Goal: Task Accomplishment & Management: Complete application form

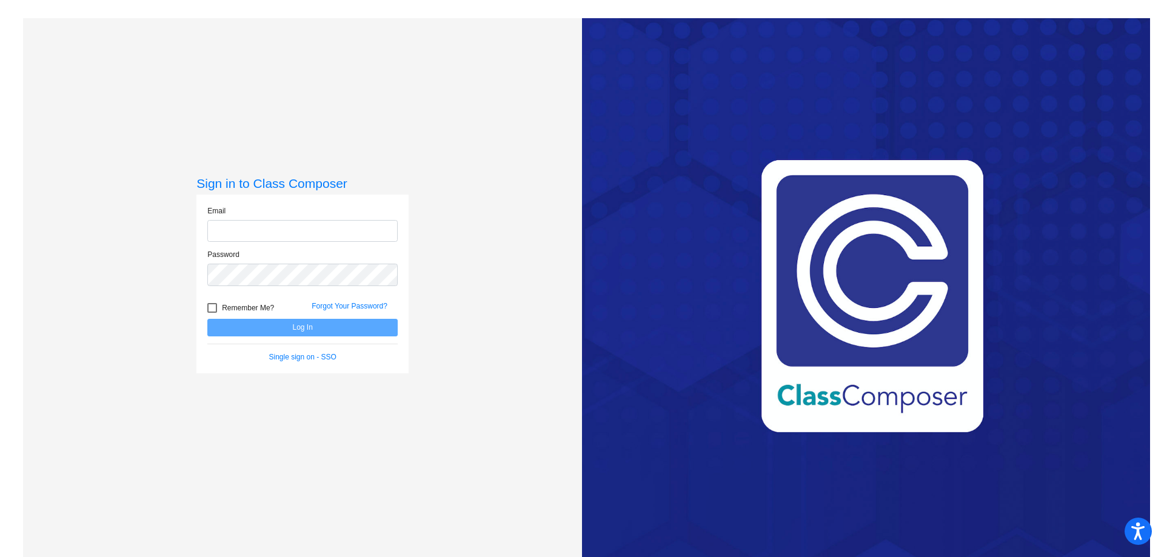
type input "[EMAIL_ADDRESS][DOMAIN_NAME]"
click at [304, 326] on button "Log In" at bounding box center [302, 328] width 190 height 18
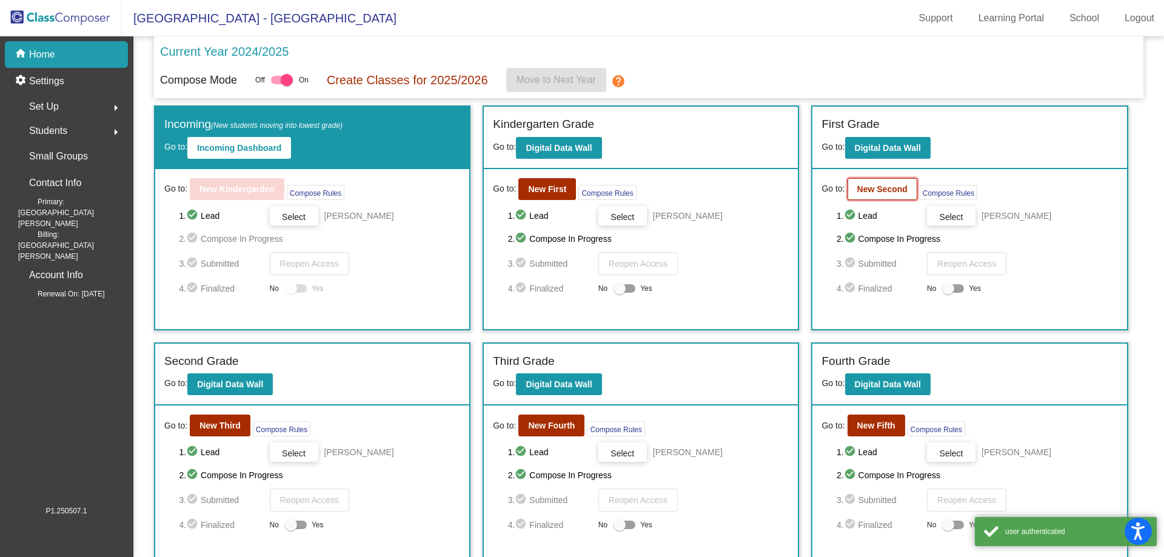
click at [865, 187] on b "New Second" at bounding box center [882, 189] width 50 height 10
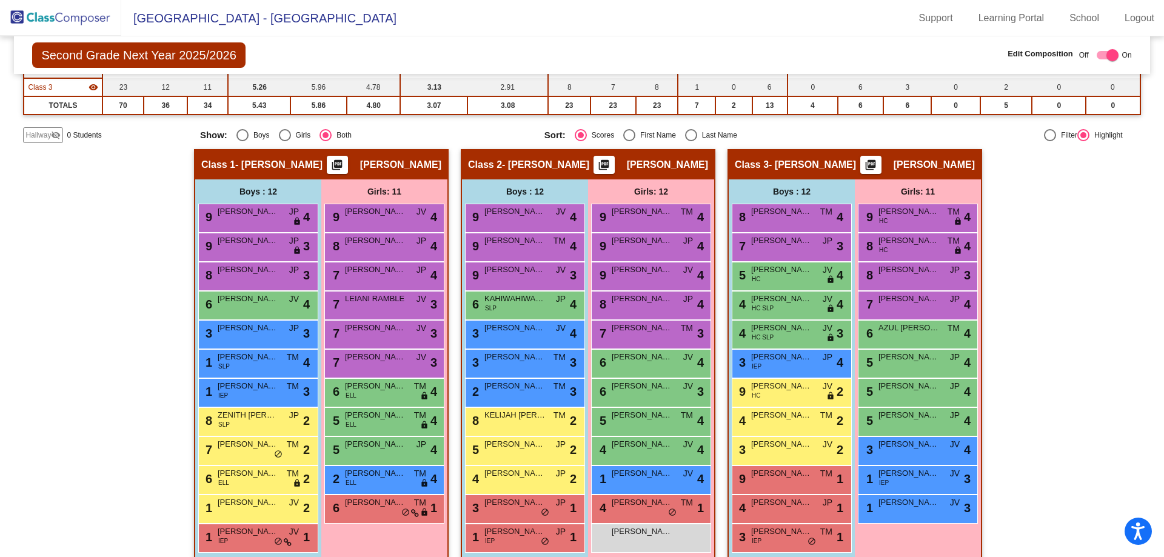
scroll to position [170, 0]
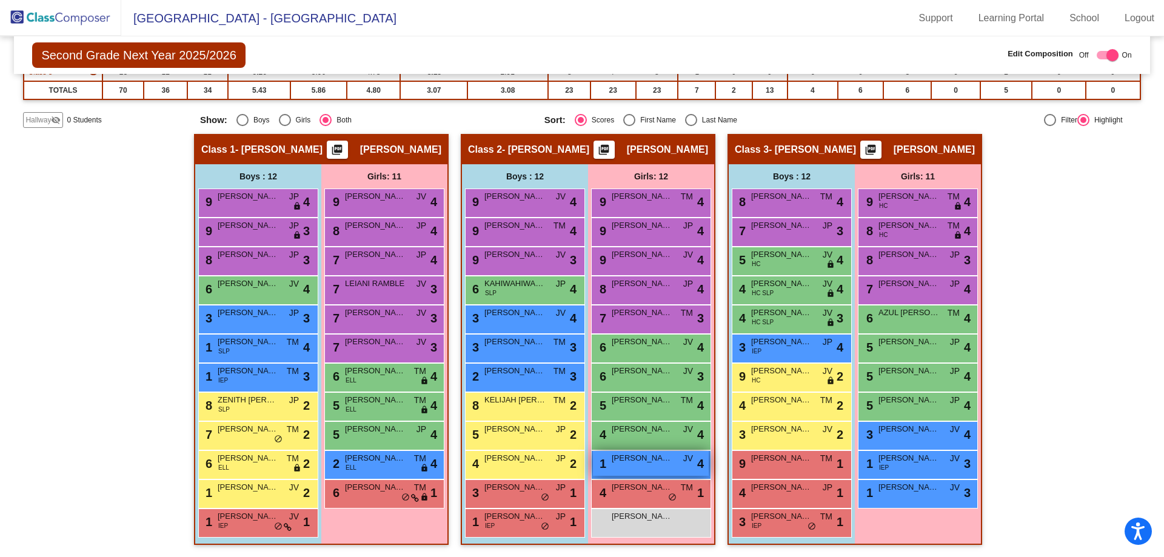
click at [671, 468] on div "1 [PERSON_NAME] JV lock do_not_disturb_alt 4" at bounding box center [651, 463] width 116 height 25
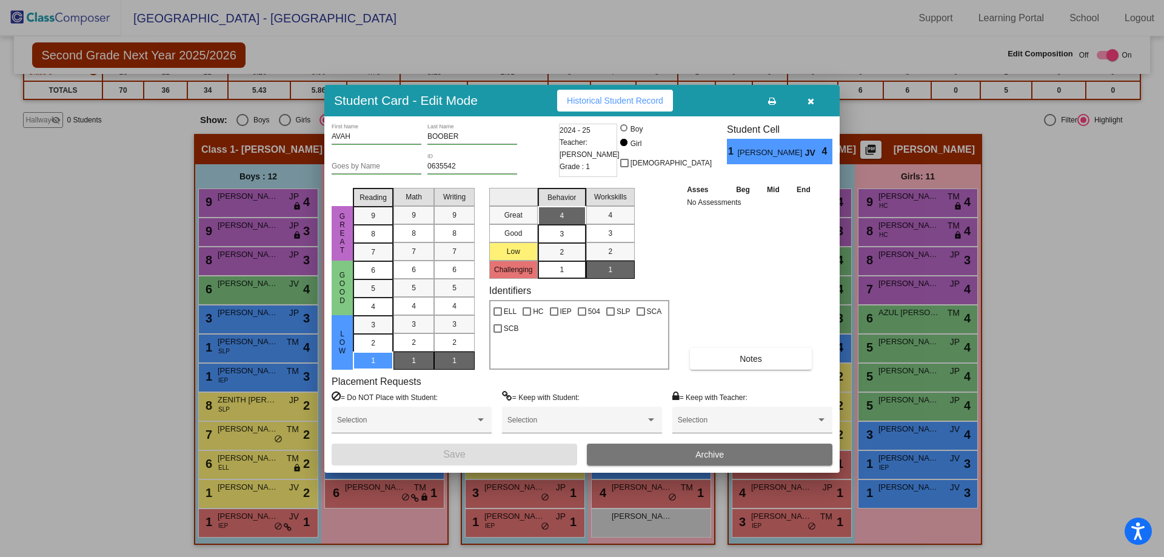
click at [716, 454] on span "Archive" at bounding box center [710, 455] width 29 height 10
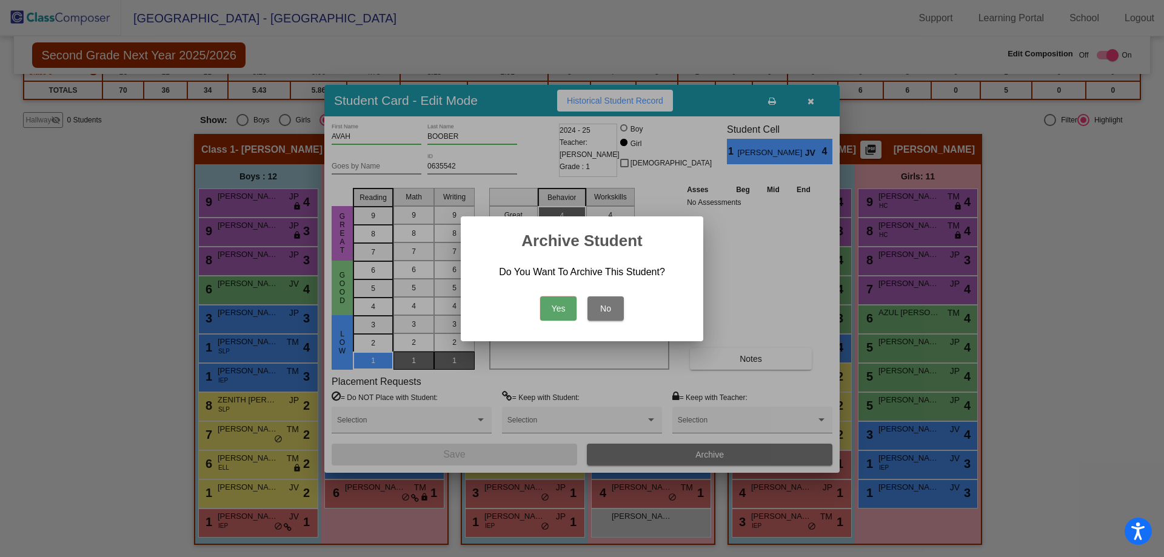
click at [565, 303] on button "Yes" at bounding box center [558, 309] width 36 height 24
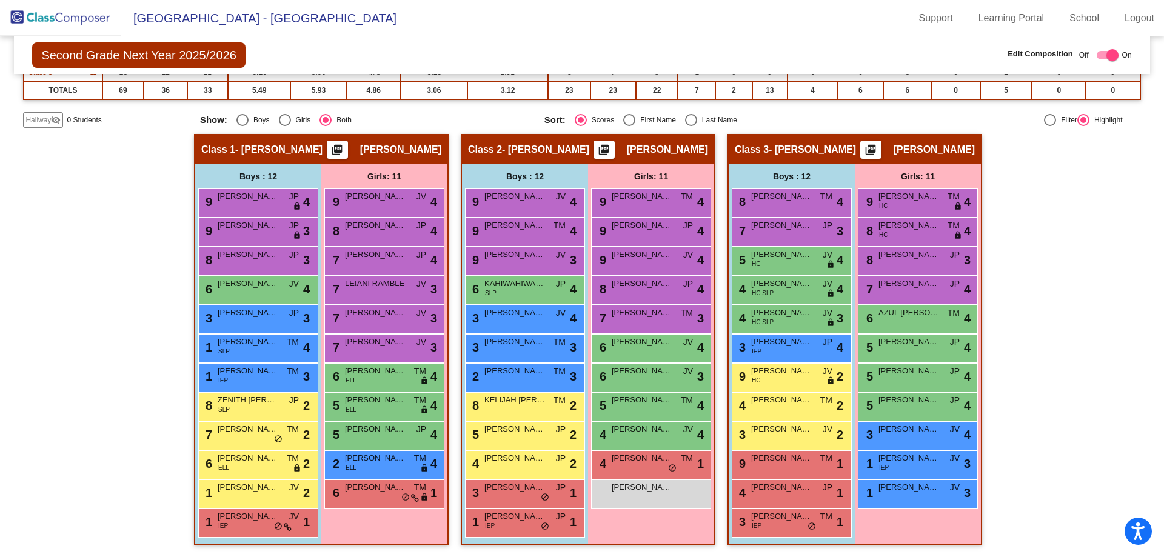
click at [22, 7] on img at bounding box center [60, 18] width 121 height 36
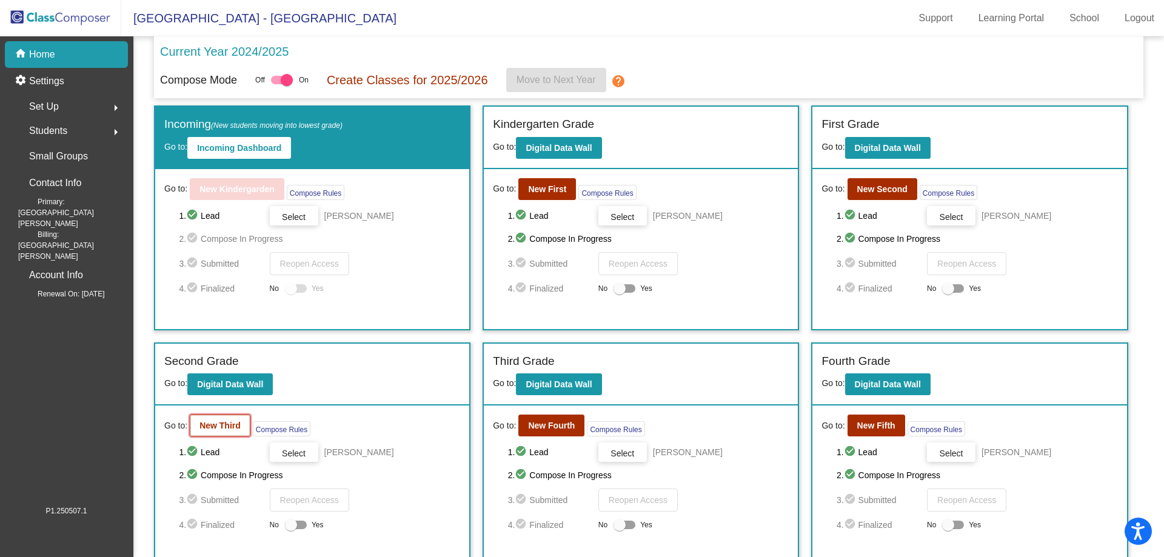
click at [219, 429] on b "New Third" at bounding box center [220, 426] width 41 height 10
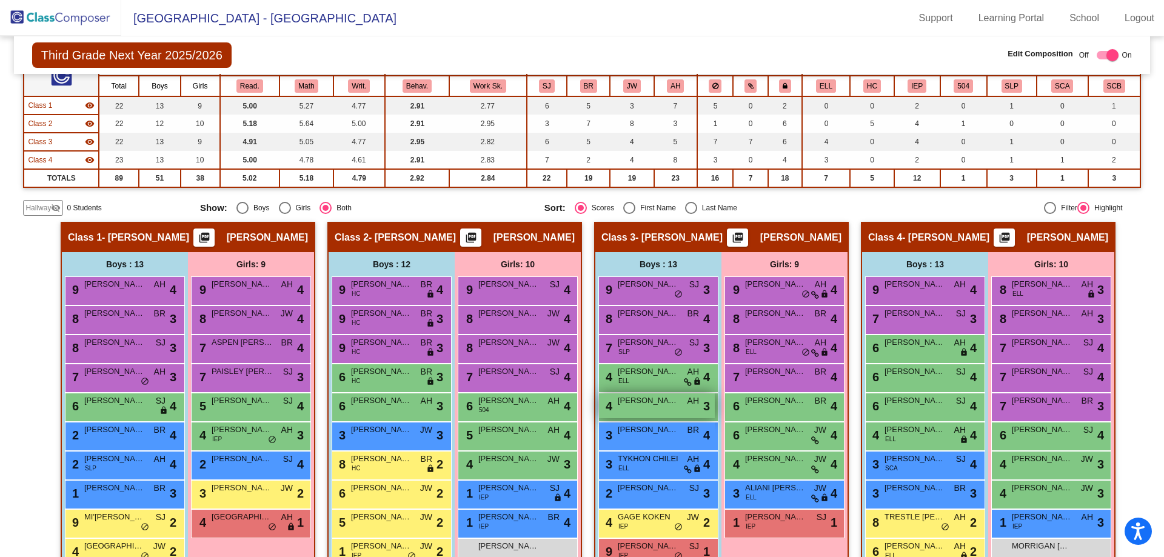
scroll to position [121, 0]
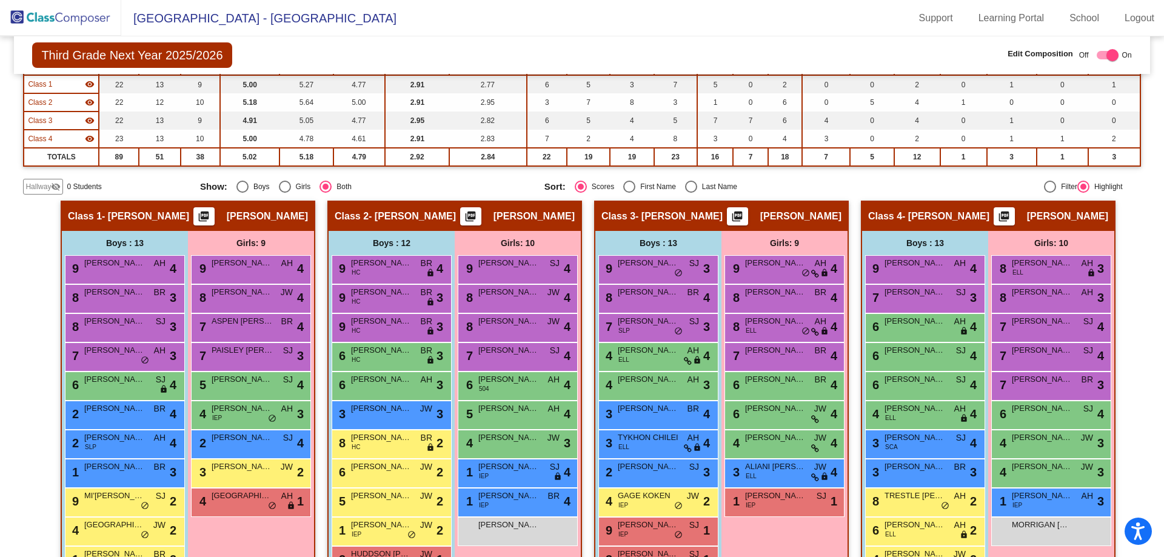
click at [47, 14] on img at bounding box center [60, 18] width 121 height 36
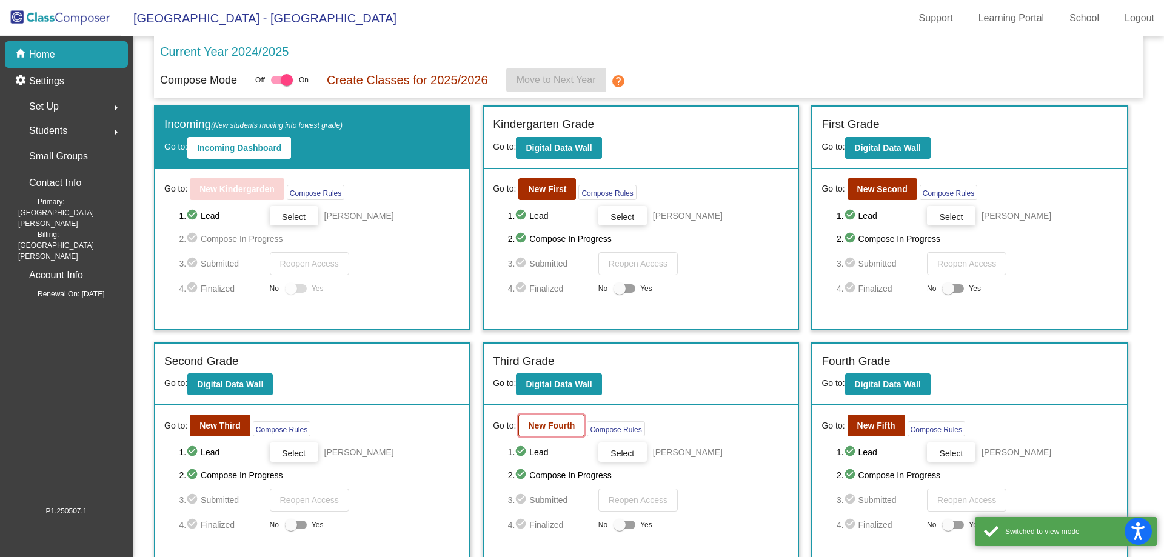
click at [548, 428] on b "New Fourth" at bounding box center [551, 426] width 47 height 10
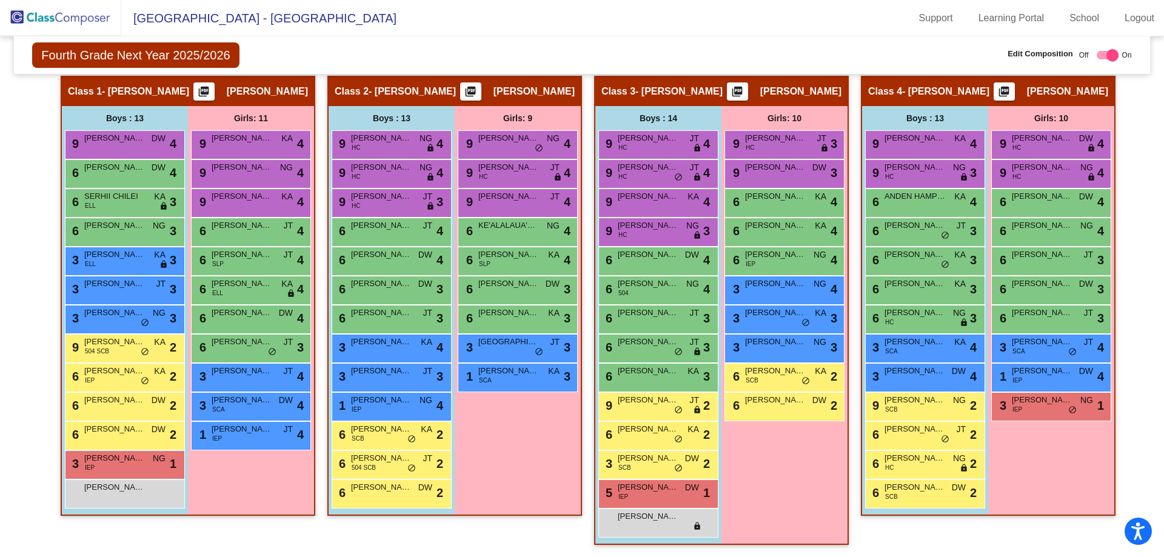
scroll to position [246, 0]
click at [45, 12] on img at bounding box center [60, 18] width 121 height 36
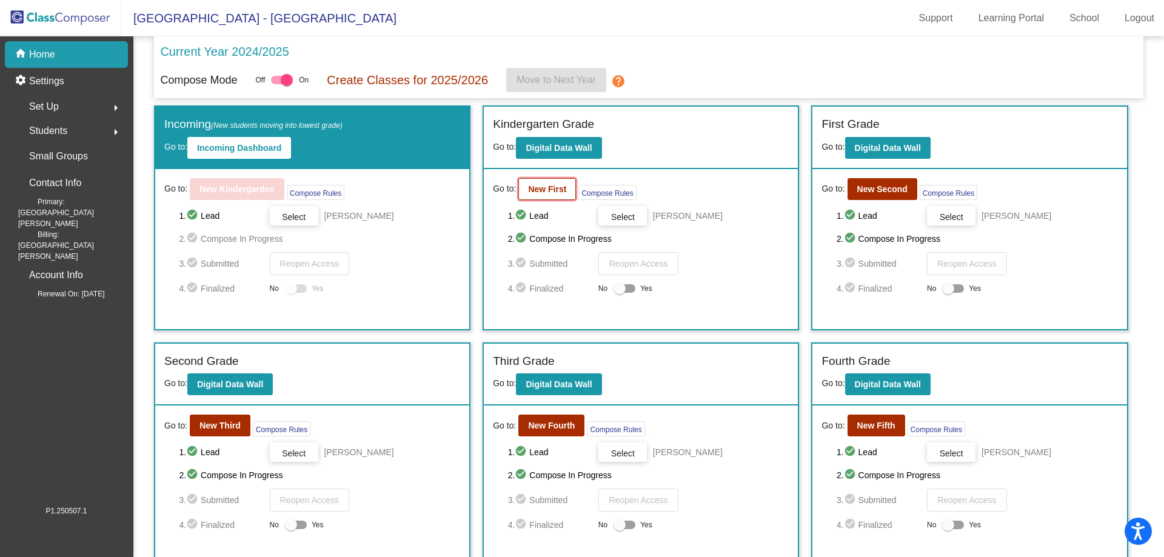
click at [538, 183] on button "New First" at bounding box center [547, 189] width 58 height 22
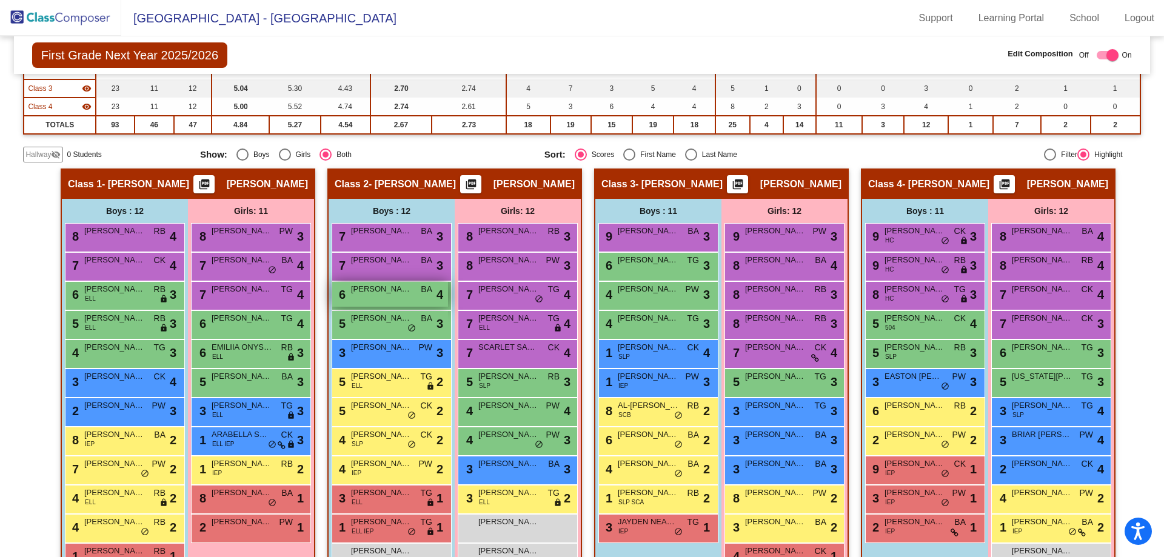
scroll to position [188, 0]
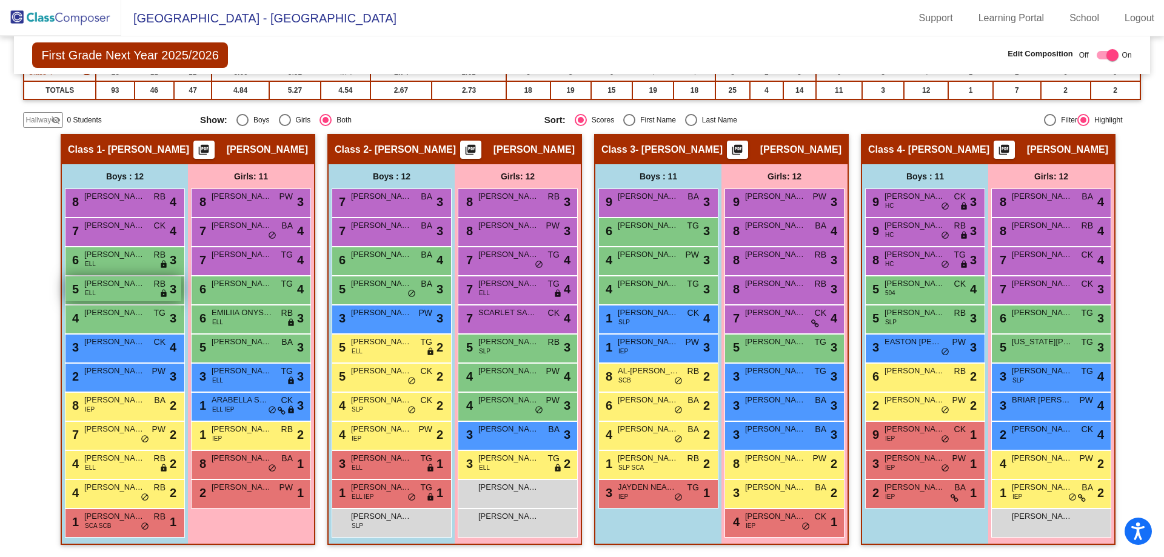
click at [108, 280] on span "[PERSON_NAME]" at bounding box center [114, 284] width 61 height 12
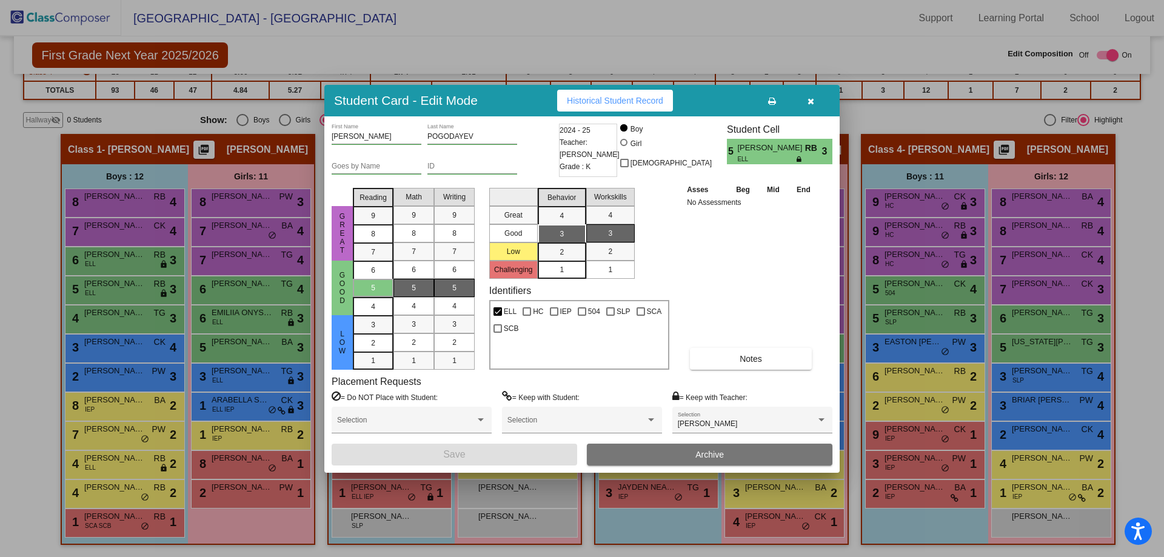
click at [743, 457] on button "Archive" at bounding box center [710, 455] width 246 height 22
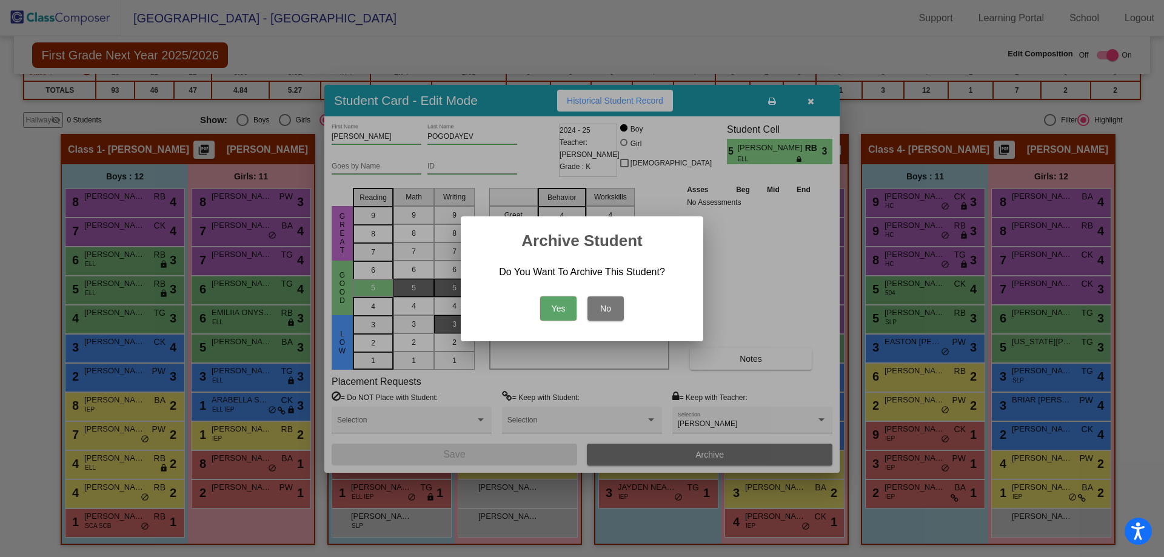
drag, startPoint x: 557, startPoint y: 309, endPoint x: 437, endPoint y: 323, distance: 120.8
click at [557, 309] on button "Yes" at bounding box center [558, 309] width 36 height 24
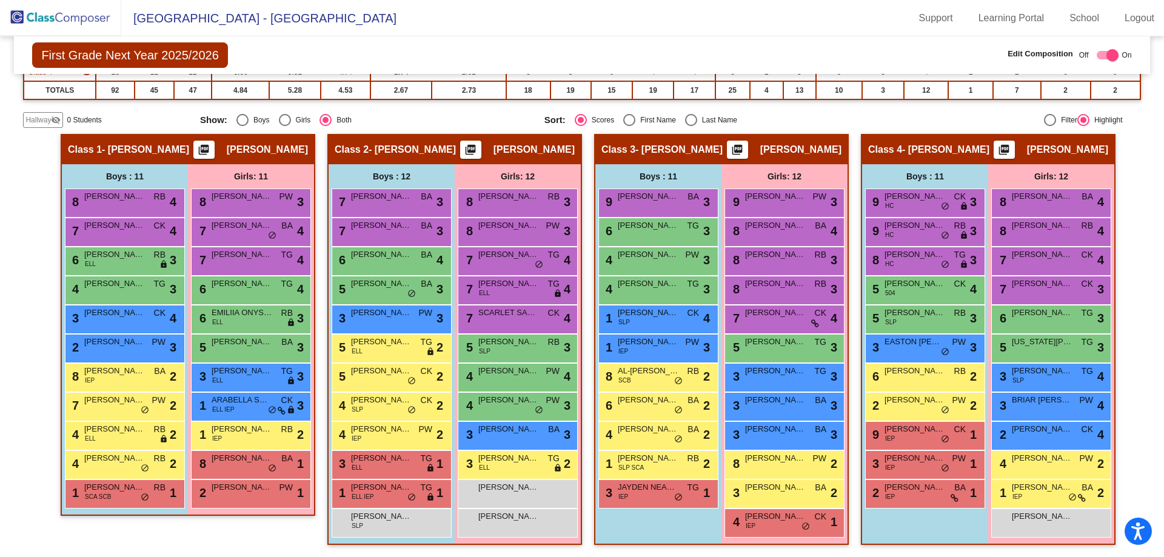
click at [66, 19] on img at bounding box center [60, 18] width 121 height 36
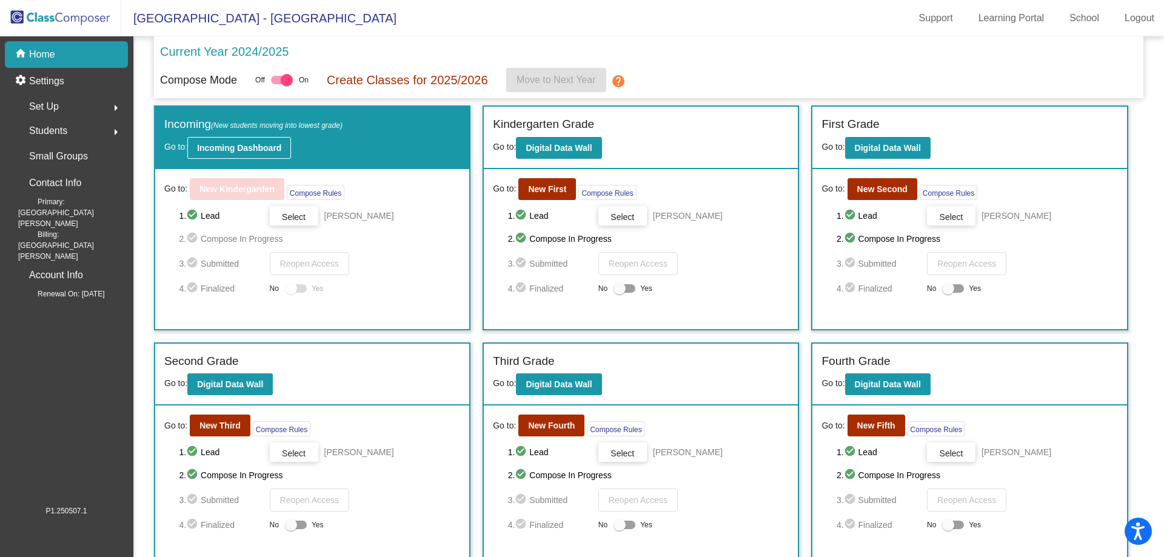
click at [227, 141] on button "Incoming Dashboard" at bounding box center [239, 148] width 104 height 22
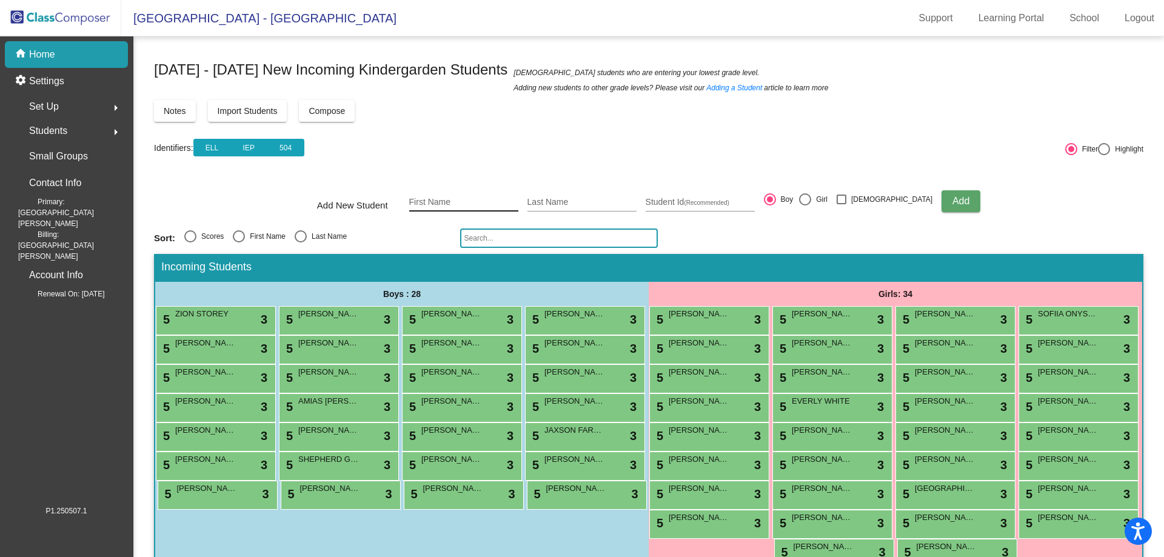
click at [481, 205] on input "First Name" at bounding box center [463, 203] width 109 height 10
type input "[PERSON_NAME]"
type input "t"
type input "[PERSON_NAME]"
type input "0638963"
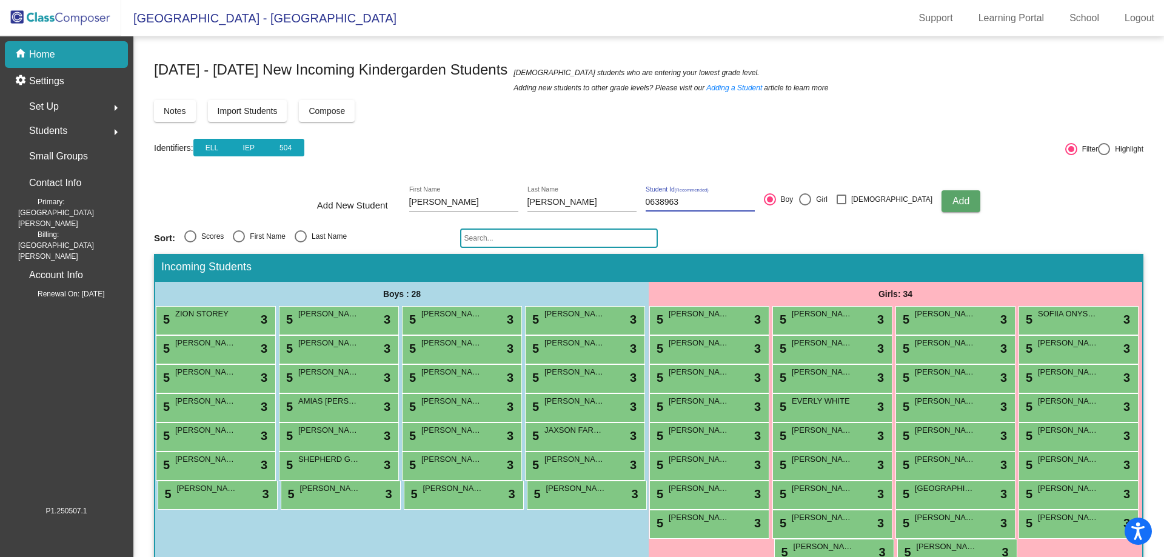
click at [811, 200] on div at bounding box center [805, 199] width 12 height 12
click at [805, 206] on input "Girl" at bounding box center [805, 206] width 1 height 1
radio input "true"
click at [953, 201] on span "Add" at bounding box center [961, 201] width 17 height 10
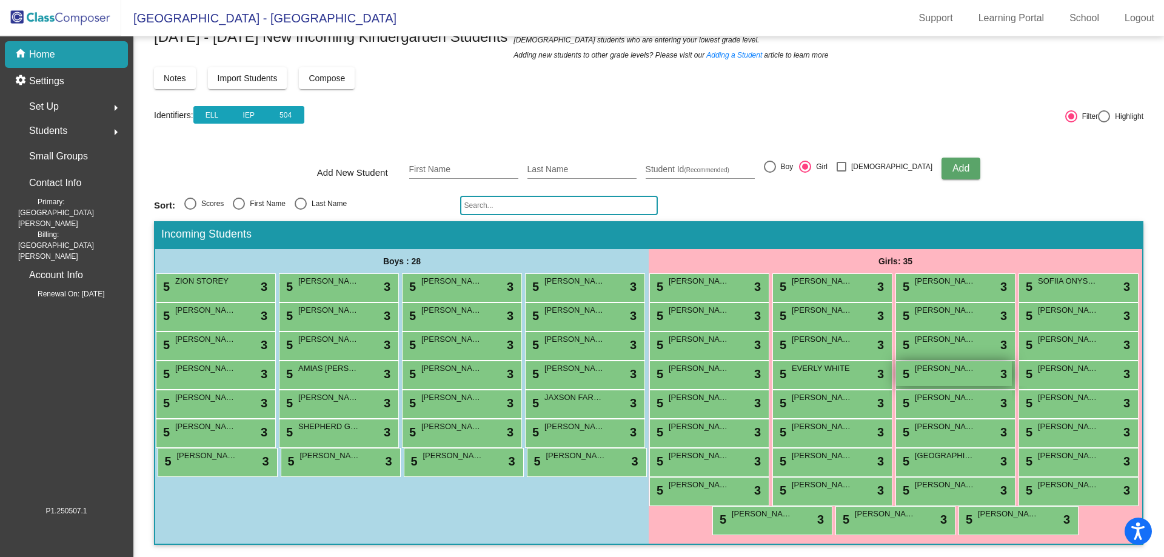
scroll to position [120, 0]
click at [56, 20] on img at bounding box center [60, 18] width 121 height 36
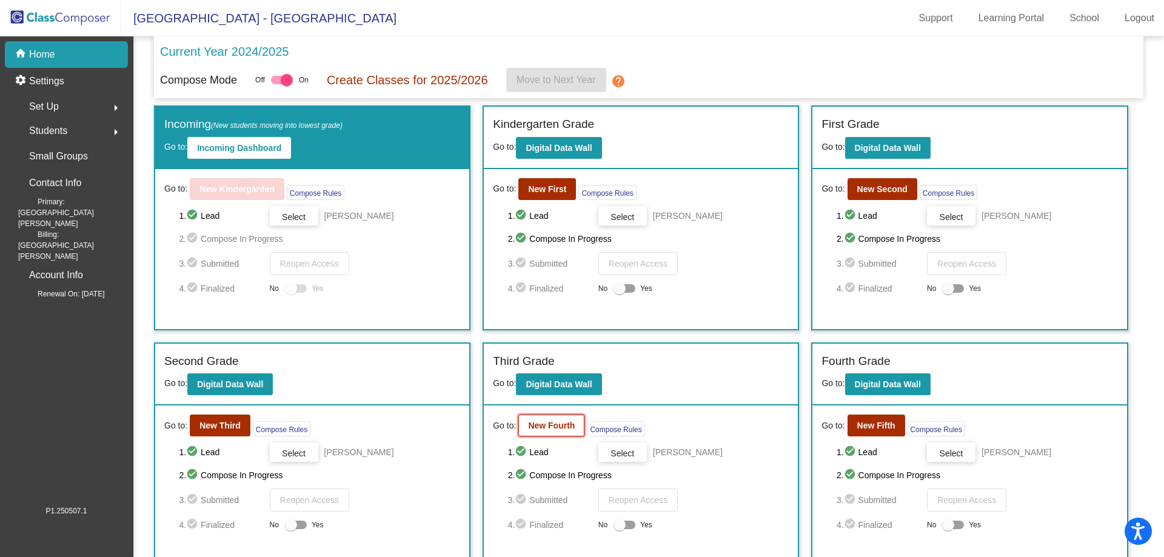
click at [542, 417] on button "New Fourth" at bounding box center [551, 426] width 66 height 22
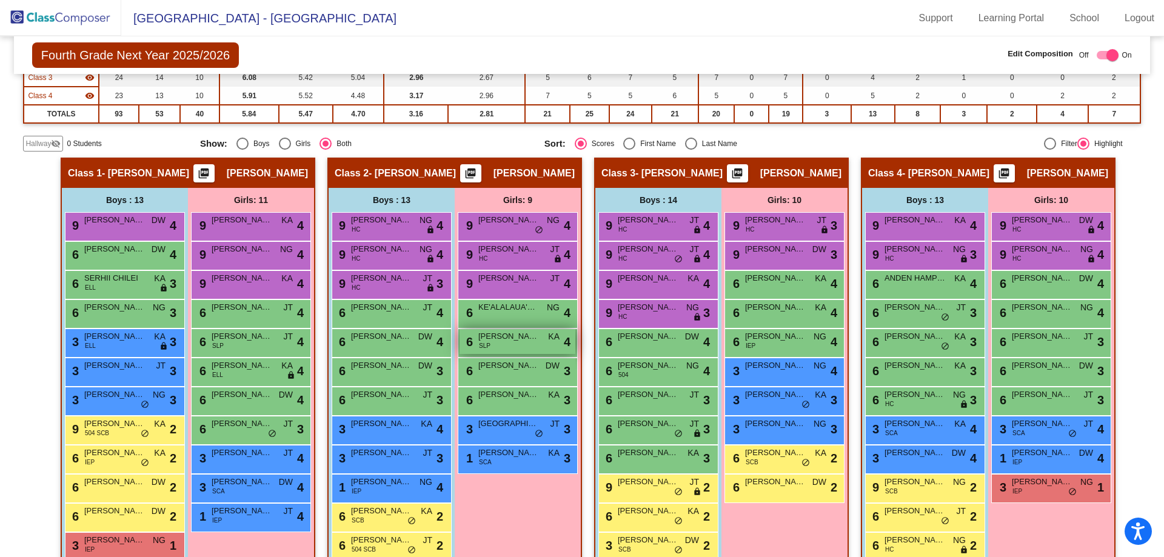
scroll to position [182, 0]
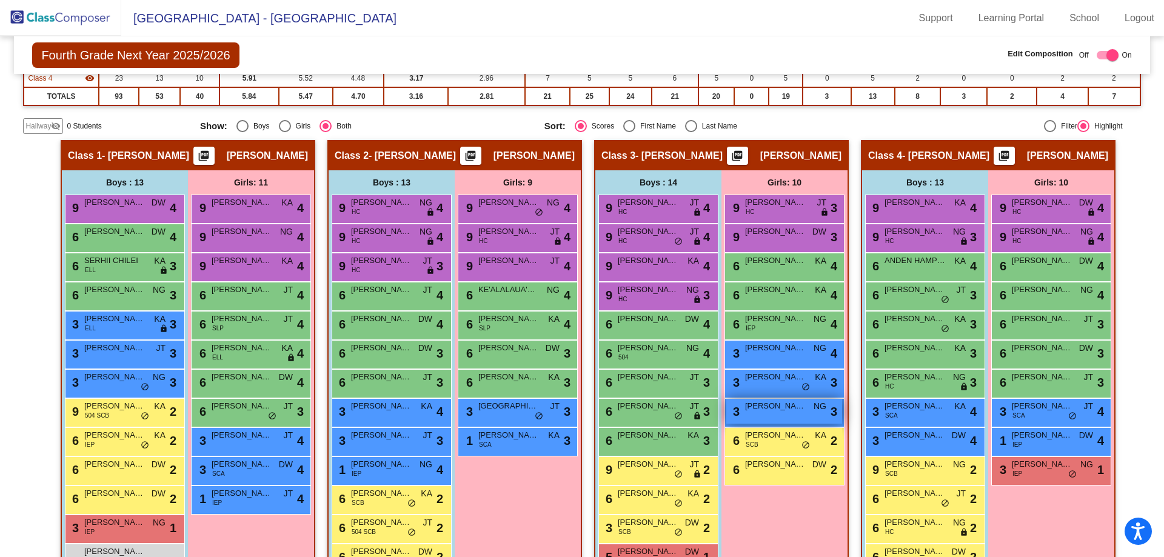
click at [758, 413] on div "3 [PERSON_NAME] NG lock do_not_disturb_alt 3" at bounding box center [784, 411] width 116 height 25
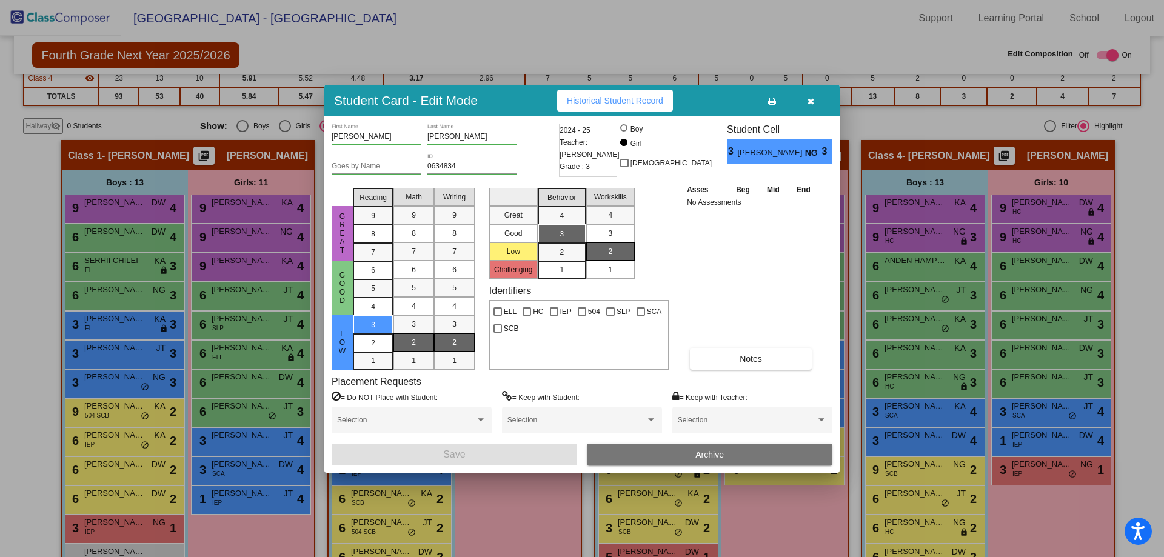
click at [778, 453] on button "Archive" at bounding box center [710, 455] width 246 height 22
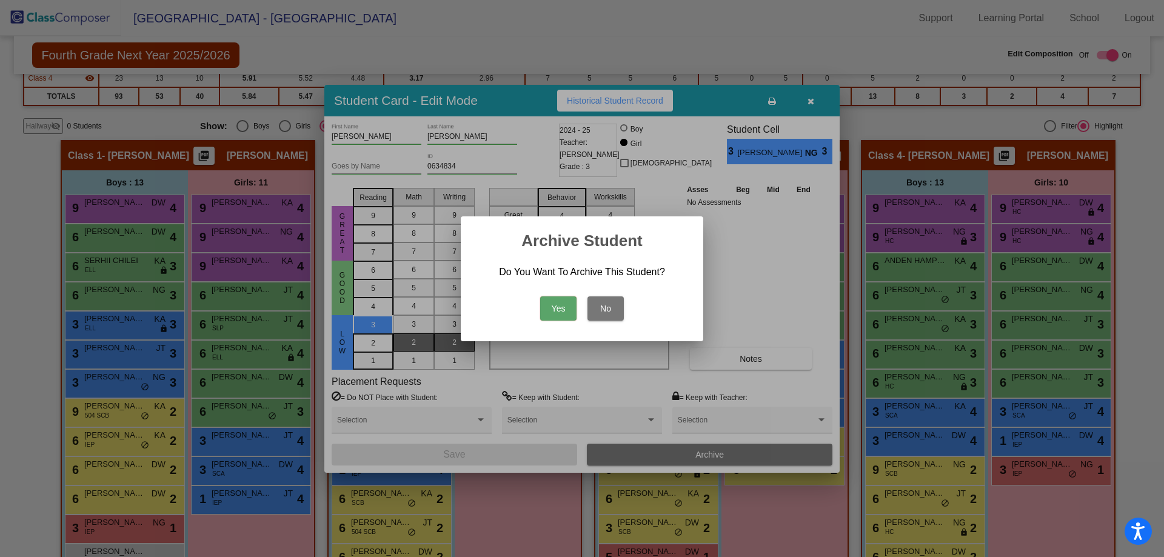
click at [551, 311] on button "Yes" at bounding box center [558, 309] width 36 height 24
